Goal: Check status

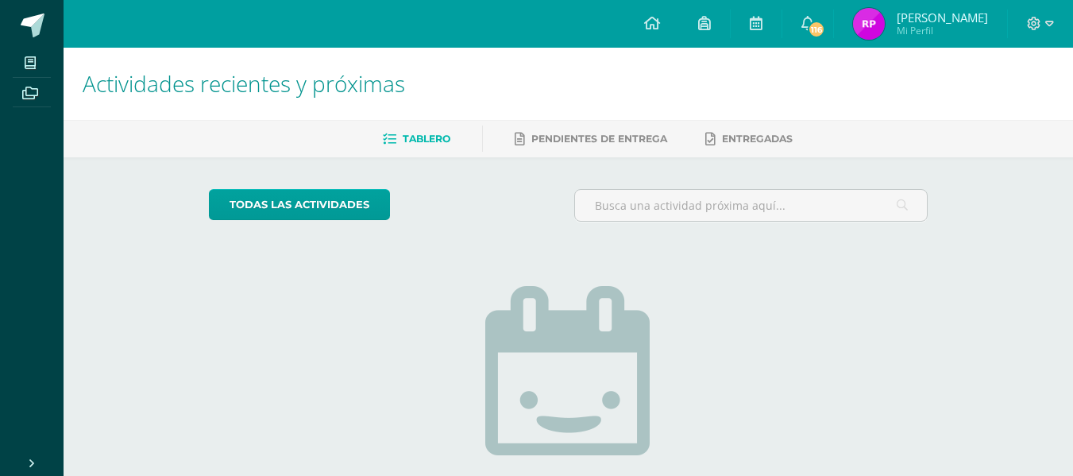
click at [907, 24] on span "Mi Perfil" at bounding box center [942, 31] width 91 height 14
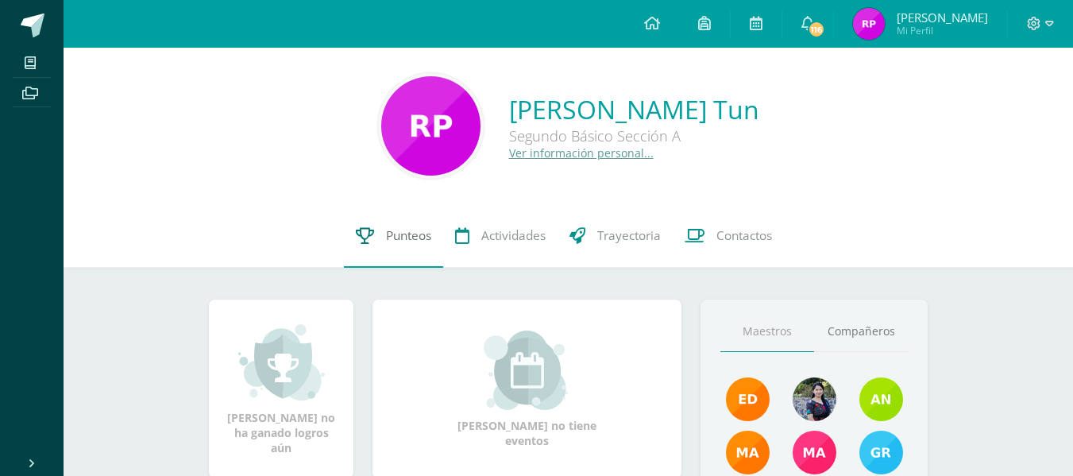
click at [412, 233] on span "Punteos" at bounding box center [408, 235] width 45 height 17
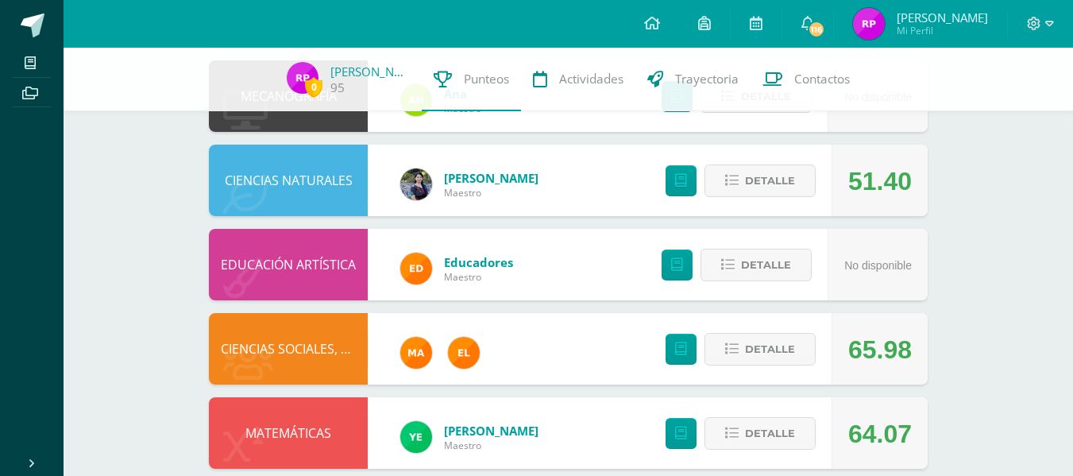
scroll to position [868, 0]
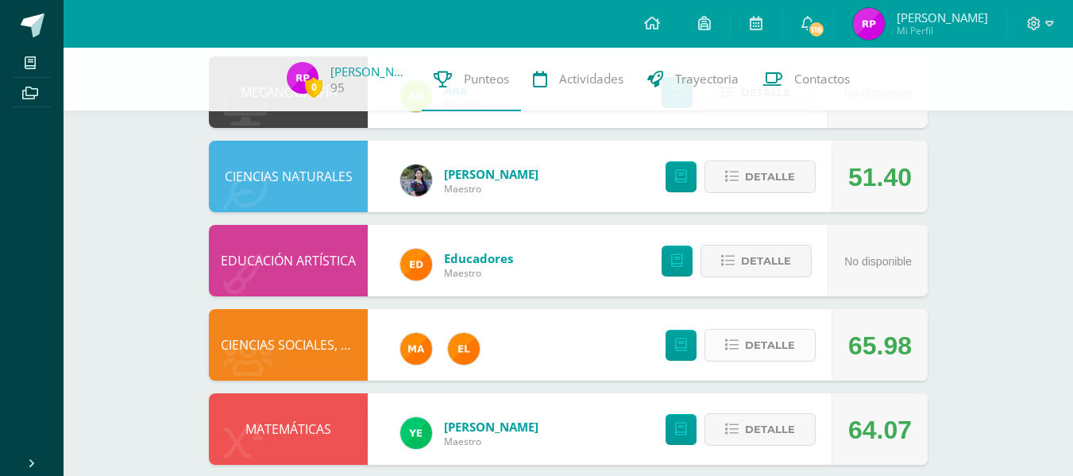
click at [757, 330] on button "Detalle" at bounding box center [760, 345] width 111 height 33
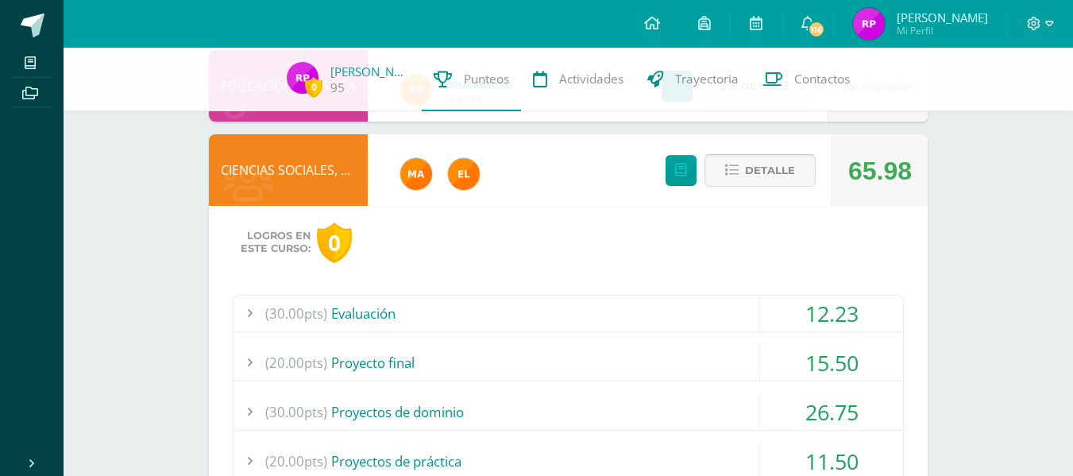
scroll to position [1044, 0]
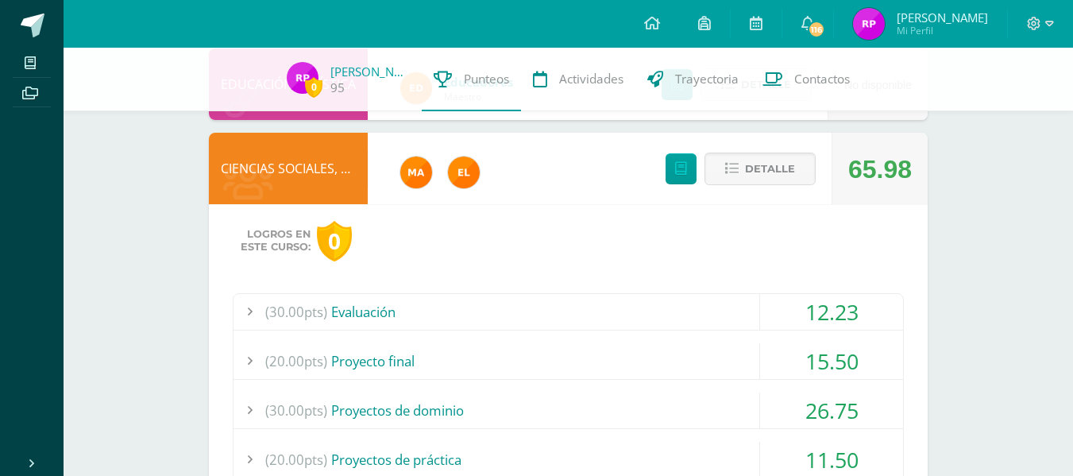
click at [740, 306] on div "(30.00pts) Evaluación" at bounding box center [569, 312] width 670 height 36
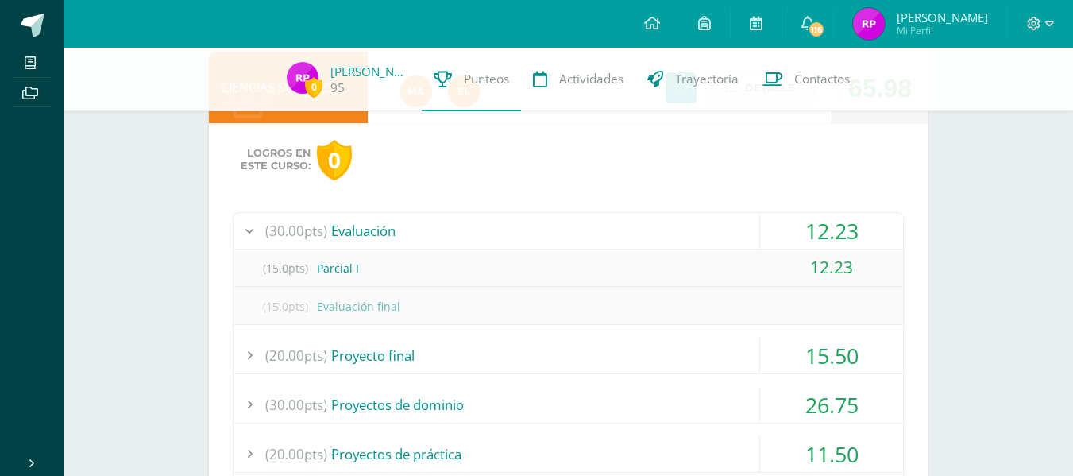
scroll to position [1127, 0]
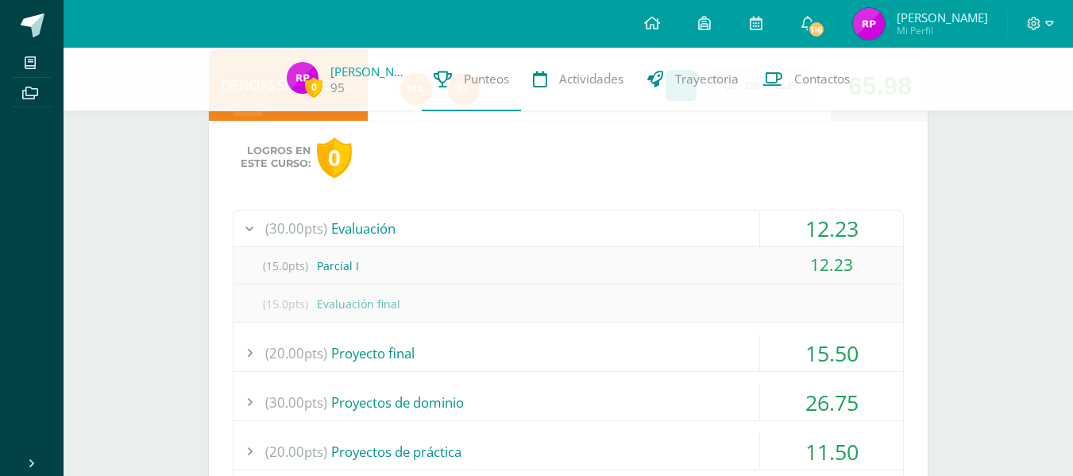
click at [706, 355] on div "(20.00pts) Proyecto final" at bounding box center [569, 353] width 670 height 36
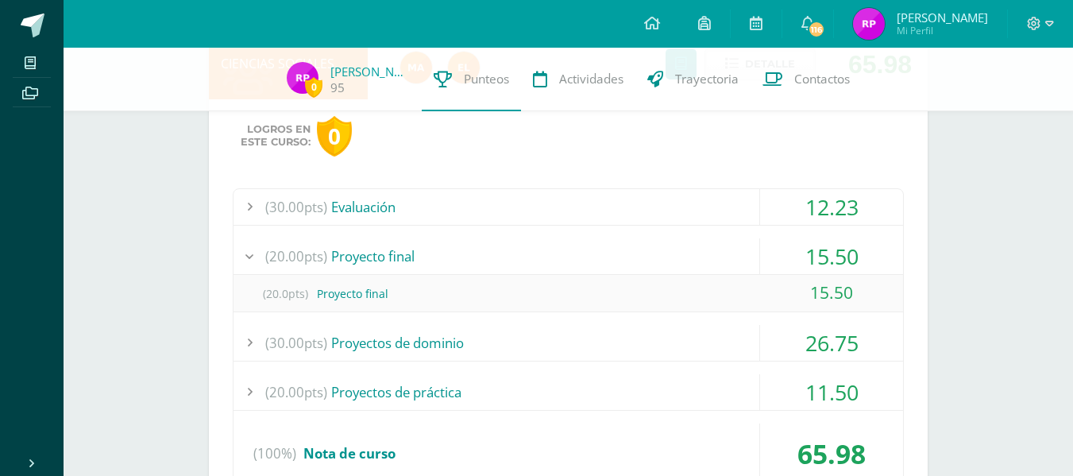
scroll to position [1150, 0]
click at [709, 349] on div "(30.00pts) Proyectos de dominio" at bounding box center [569, 342] width 670 height 36
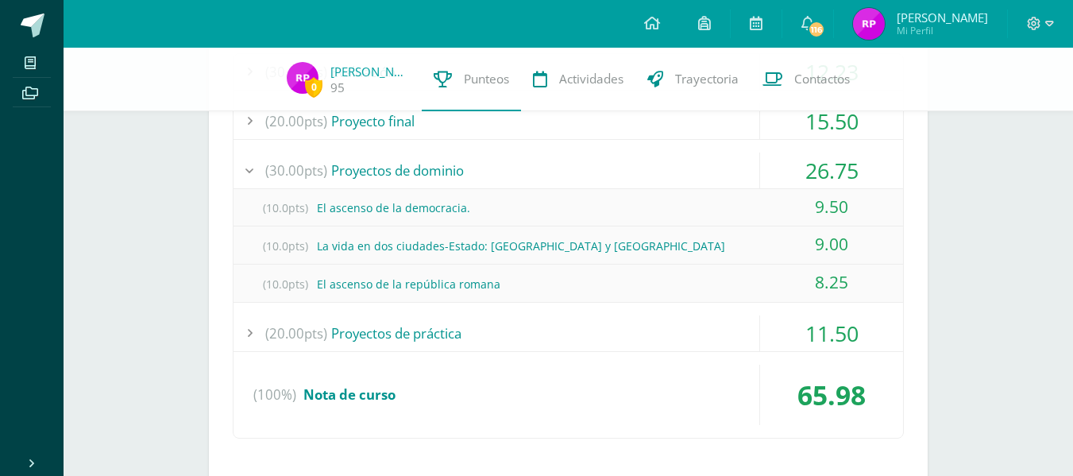
scroll to position [1286, 0]
click at [642, 381] on div "(100%) Nota de curso" at bounding box center [569, 393] width 670 height 60
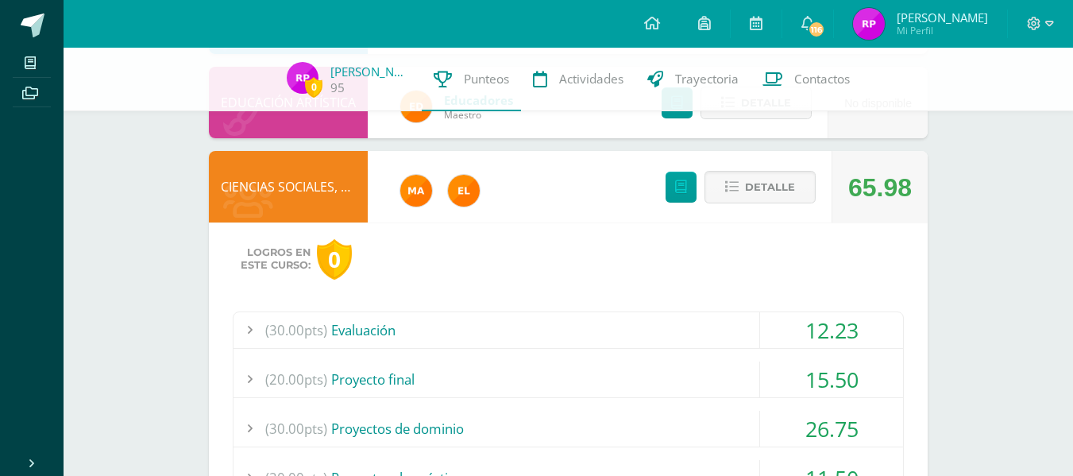
scroll to position [1025, 0]
click at [604, 336] on div "(30.00pts) Evaluación" at bounding box center [569, 331] width 670 height 36
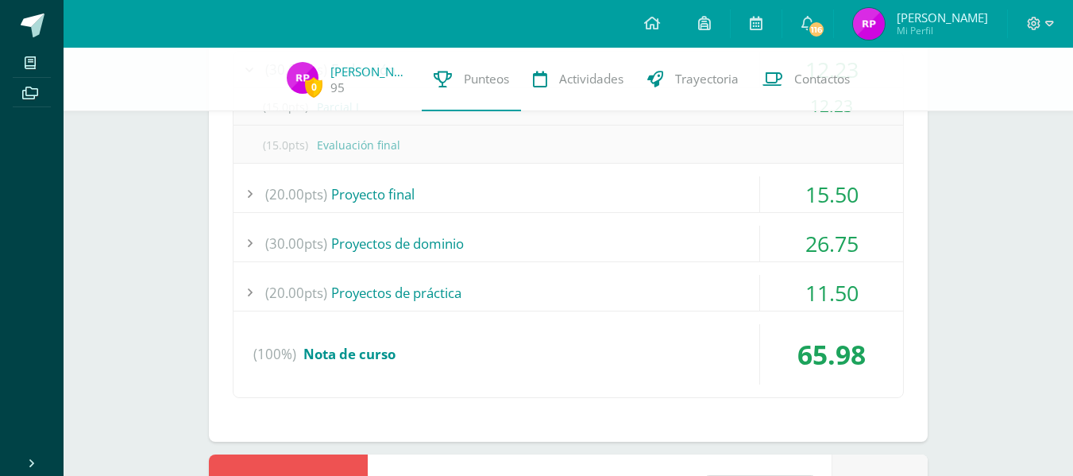
scroll to position [1368, 0]
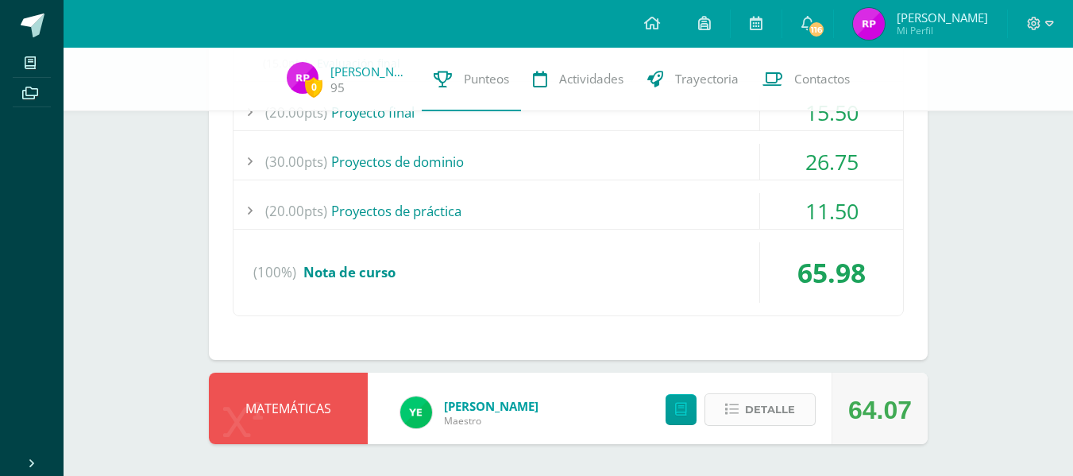
click at [751, 416] on span "Detalle" at bounding box center [770, 409] width 50 height 29
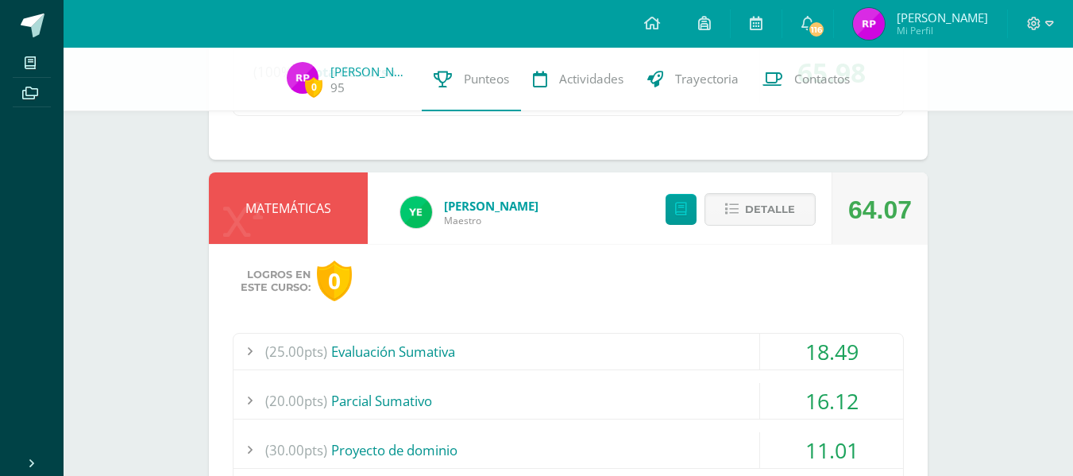
scroll to position [1580, 0]
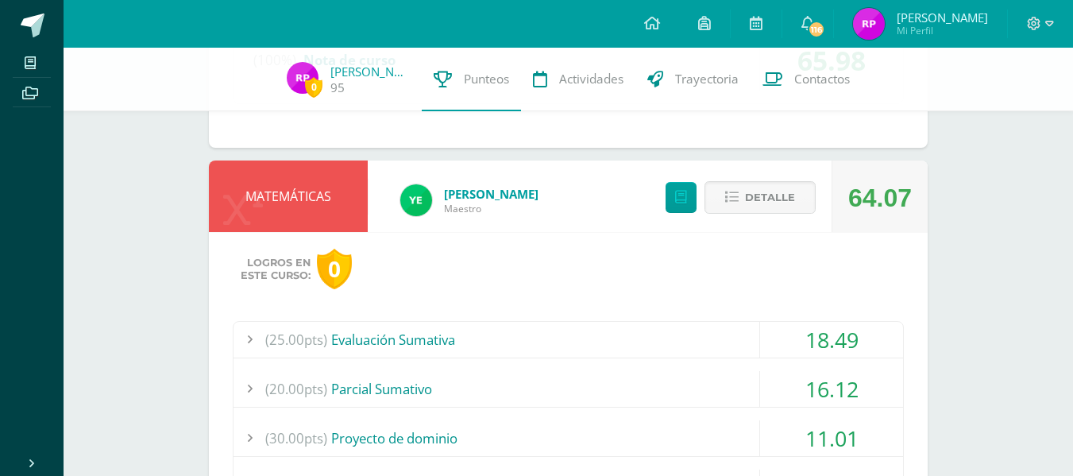
click at [734, 335] on div "(25.00pts) Evaluación Sumativa" at bounding box center [569, 340] width 670 height 36
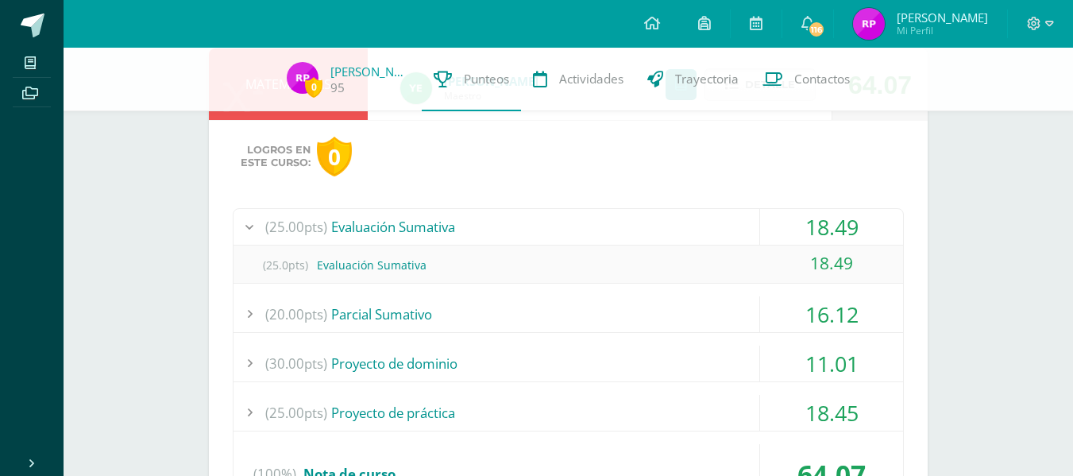
scroll to position [1619, 0]
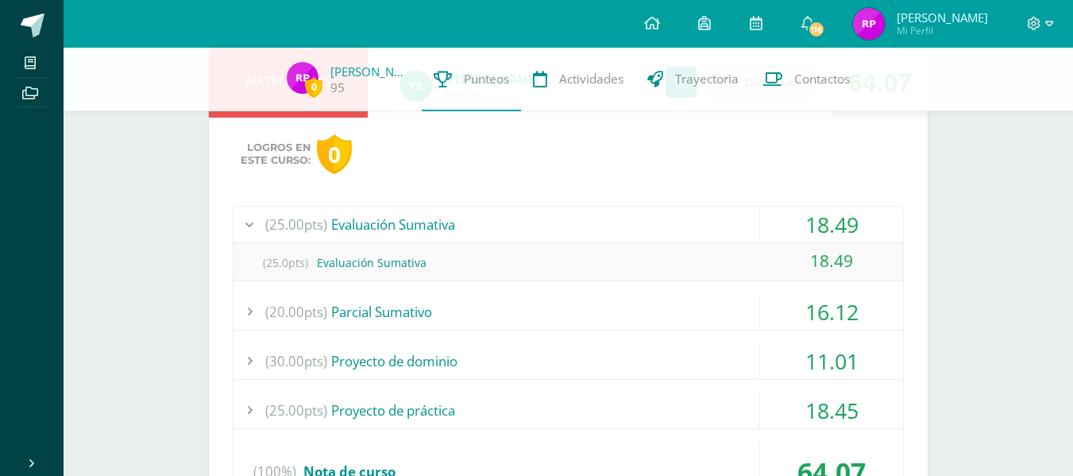
click at [698, 307] on div "(20.00pts) Parcial Sumativo" at bounding box center [569, 312] width 670 height 36
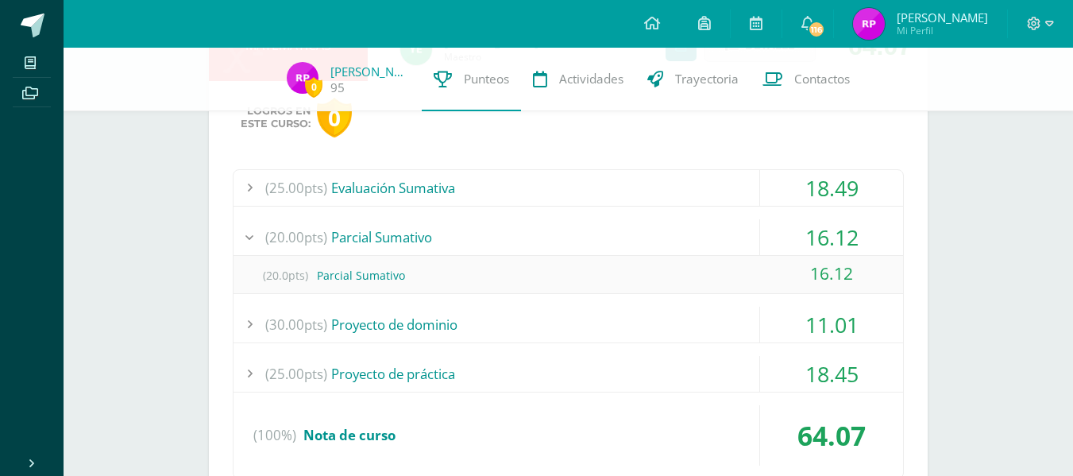
scroll to position [1657, 0]
click at [654, 319] on div "(30.00pts) Proyecto de dominio" at bounding box center [569, 324] width 670 height 36
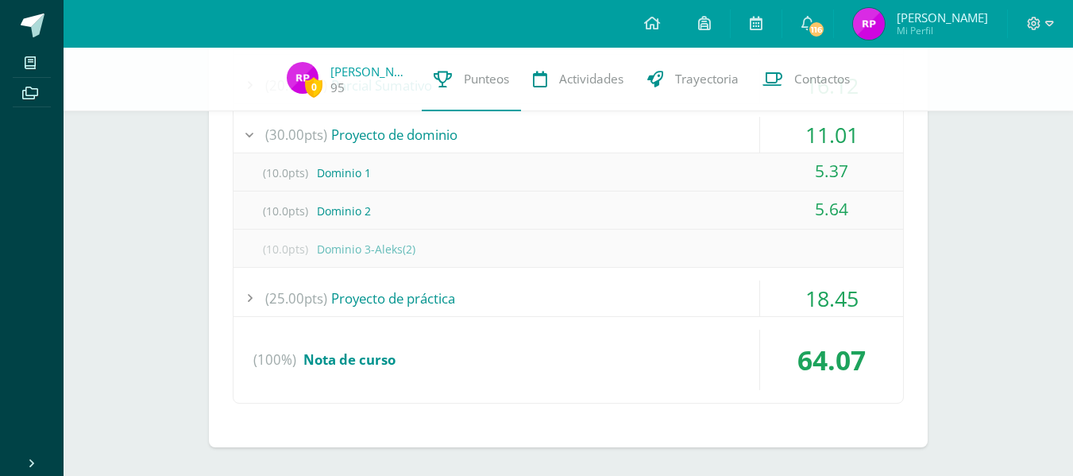
scroll to position [1811, 0]
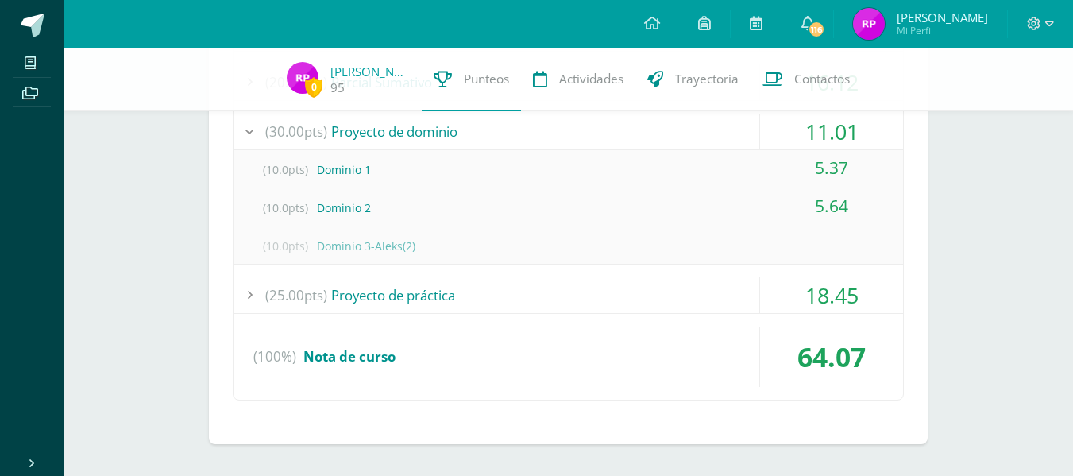
click at [652, 294] on div "(25.00pts) Proyecto de práctica" at bounding box center [569, 295] width 670 height 36
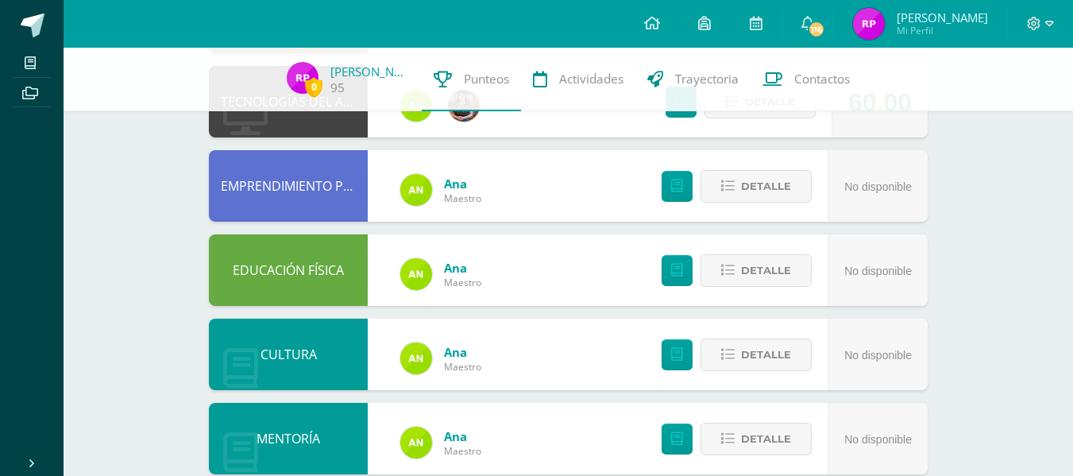
scroll to position [401, 0]
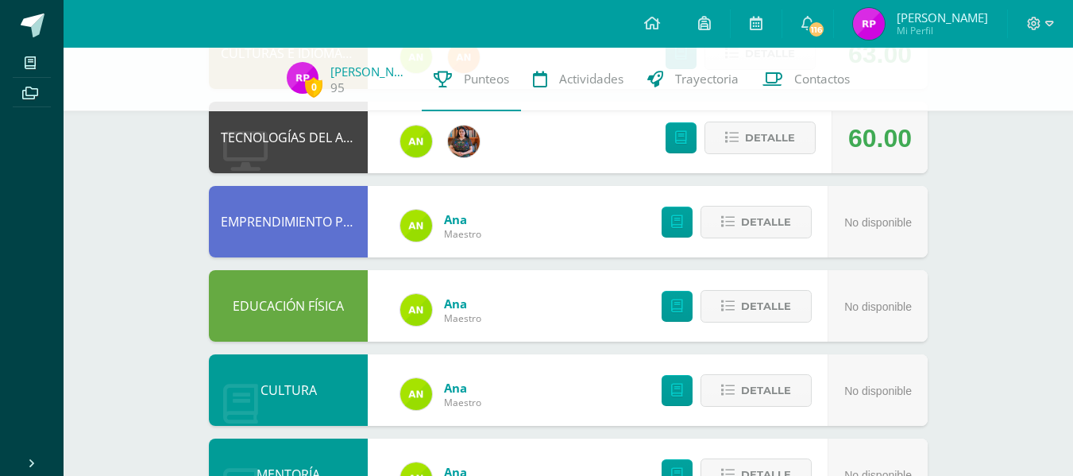
click at [803, 360] on div "Detalle" at bounding box center [733, 390] width 190 height 72
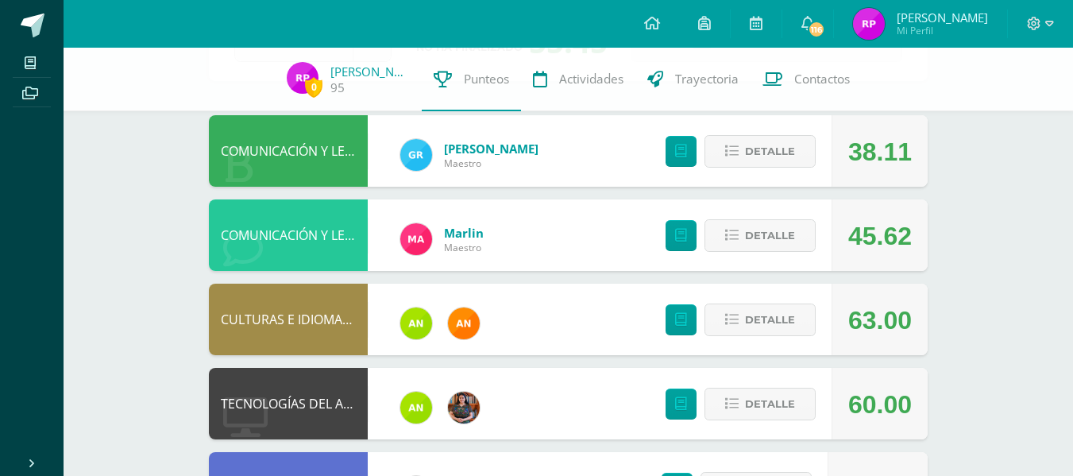
scroll to position [134, 0]
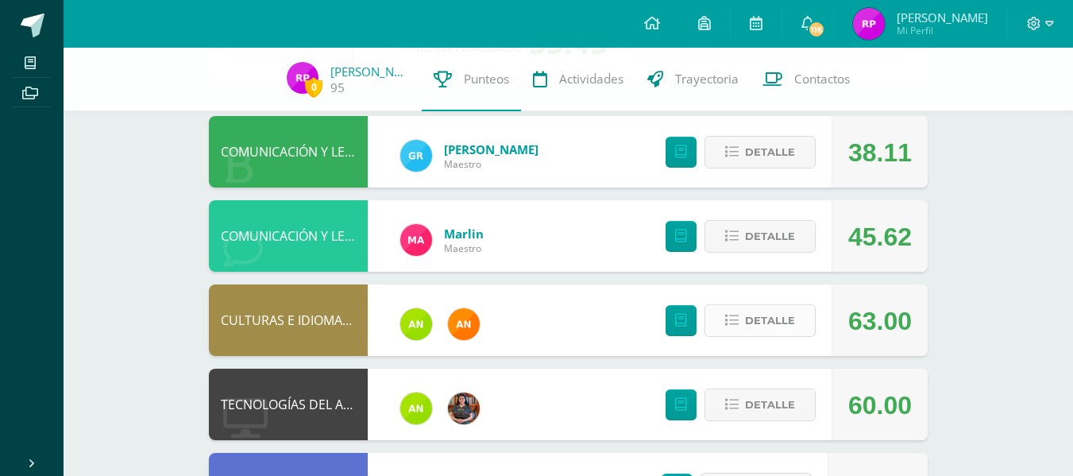
click at [747, 333] on span "Detalle" at bounding box center [770, 320] width 50 height 29
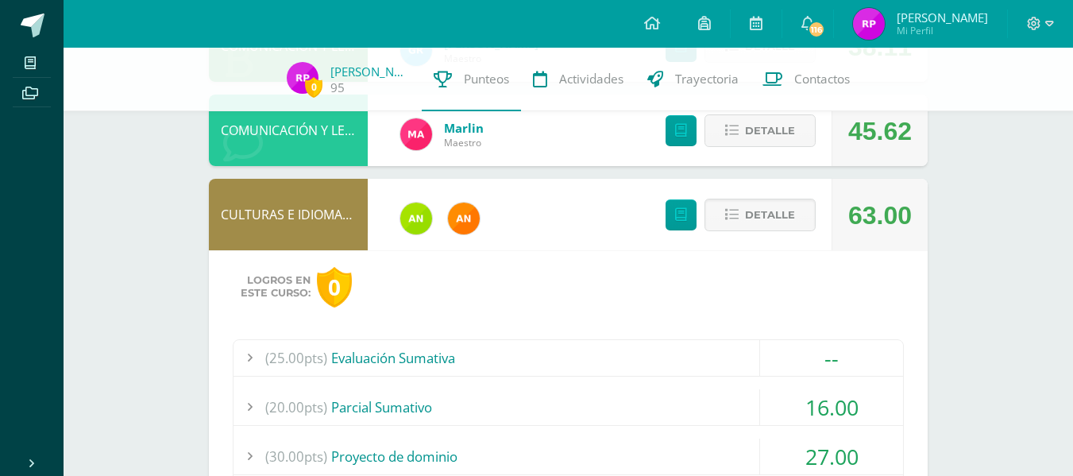
scroll to position [244, 0]
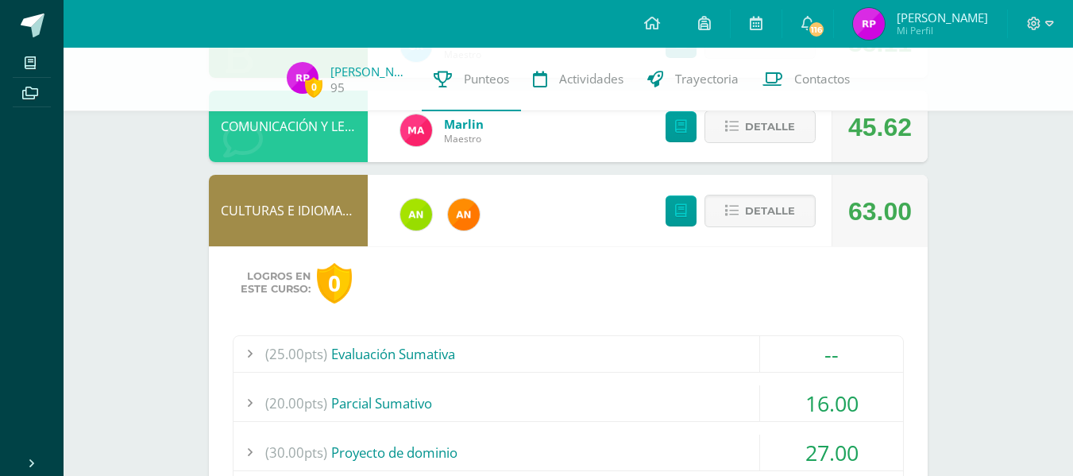
click at [709, 353] on div "(25.00pts) Evaluación Sumativa" at bounding box center [569, 354] width 670 height 36
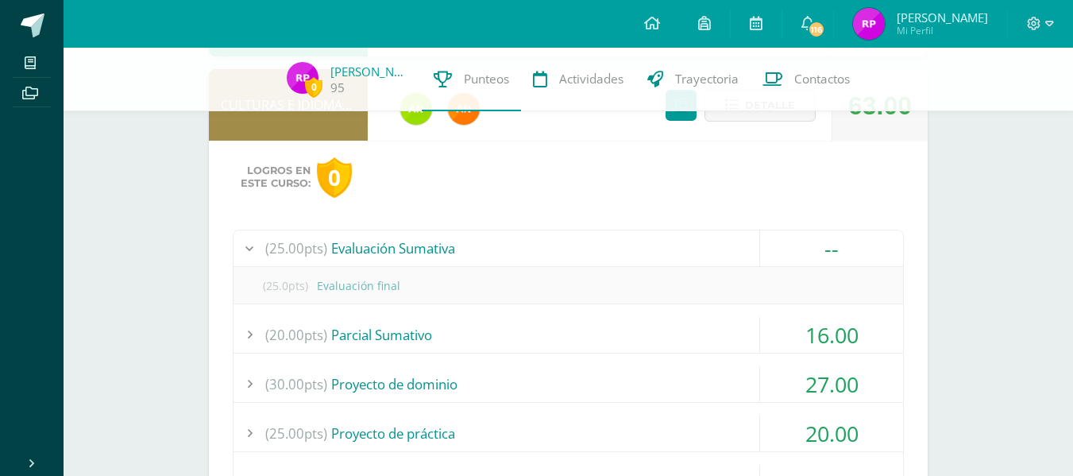
scroll to position [350, 0]
click at [696, 315] on div "(25.00pts) Evaluación Sumativa -- (25.0pts) Evaluación final" at bounding box center [568, 384] width 671 height 310
click at [667, 326] on div "(20.00pts) Parcial Sumativo" at bounding box center [569, 334] width 670 height 36
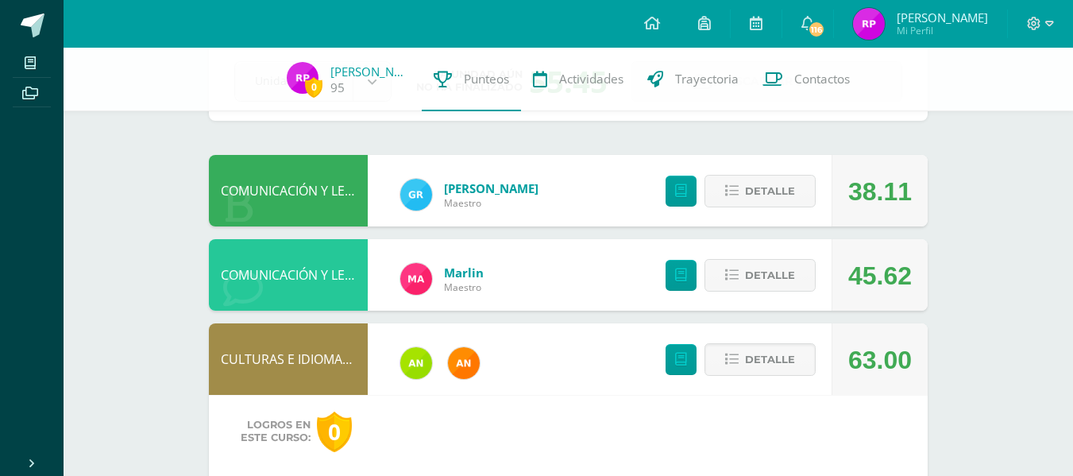
scroll to position [95, 0]
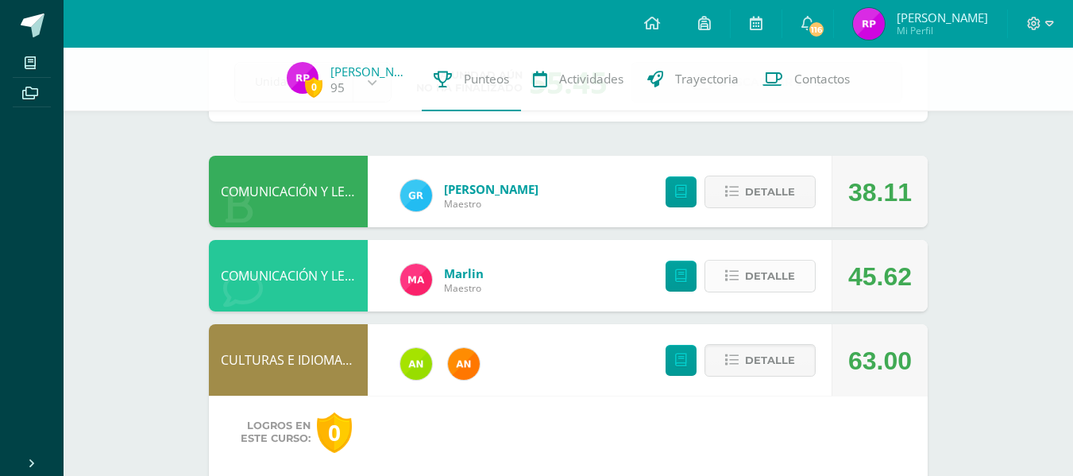
click at [777, 272] on span "Detalle" at bounding box center [770, 275] width 50 height 29
